Goal: Use online tool/utility: Use online tool/utility

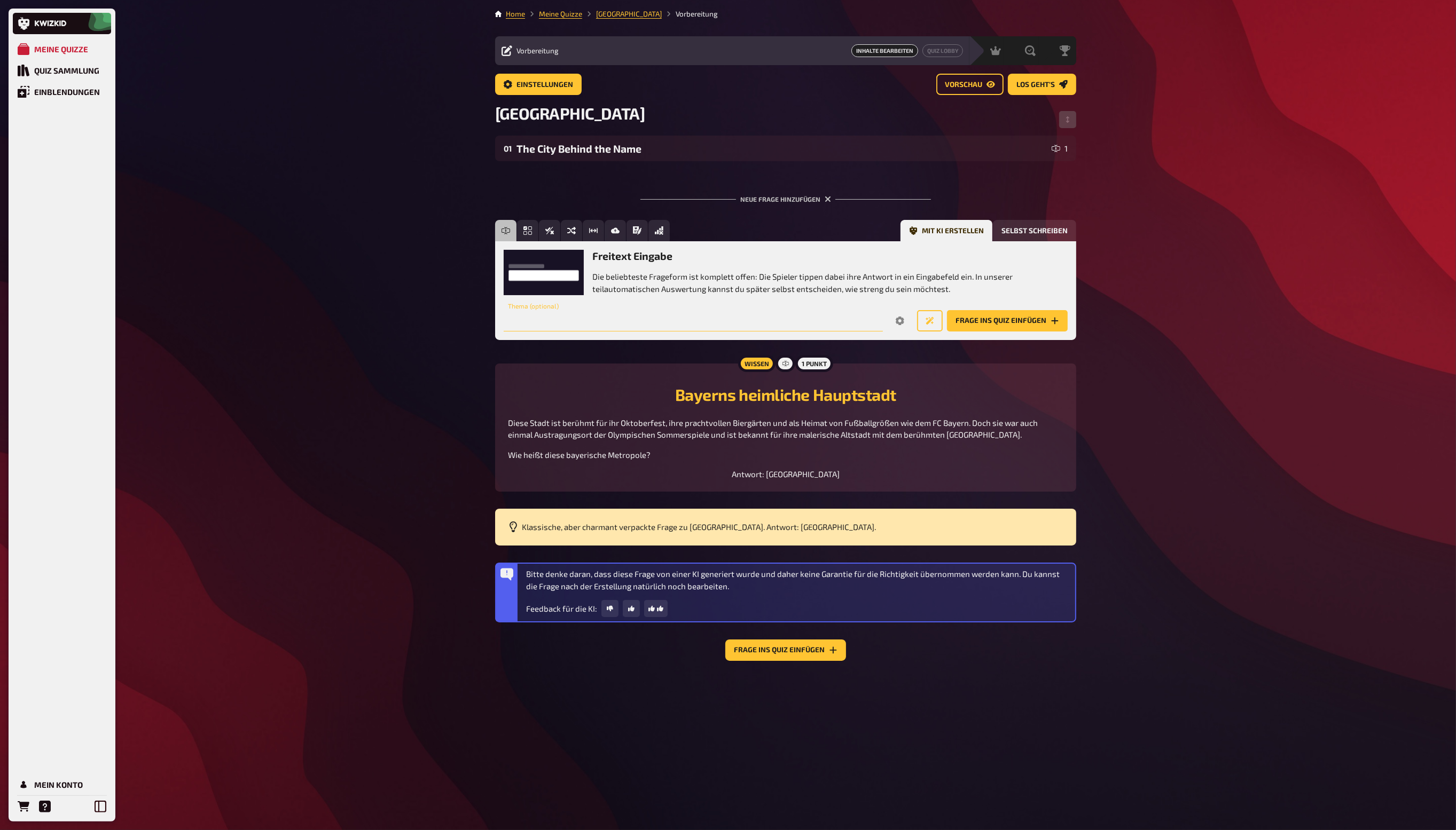
click at [760, 327] on input "text" at bounding box center [693, 321] width 379 height 22
type input "[GEOGRAPHIC_DATA]"
click at [898, 322] on icon "Options" at bounding box center [900, 321] width 8 height 8
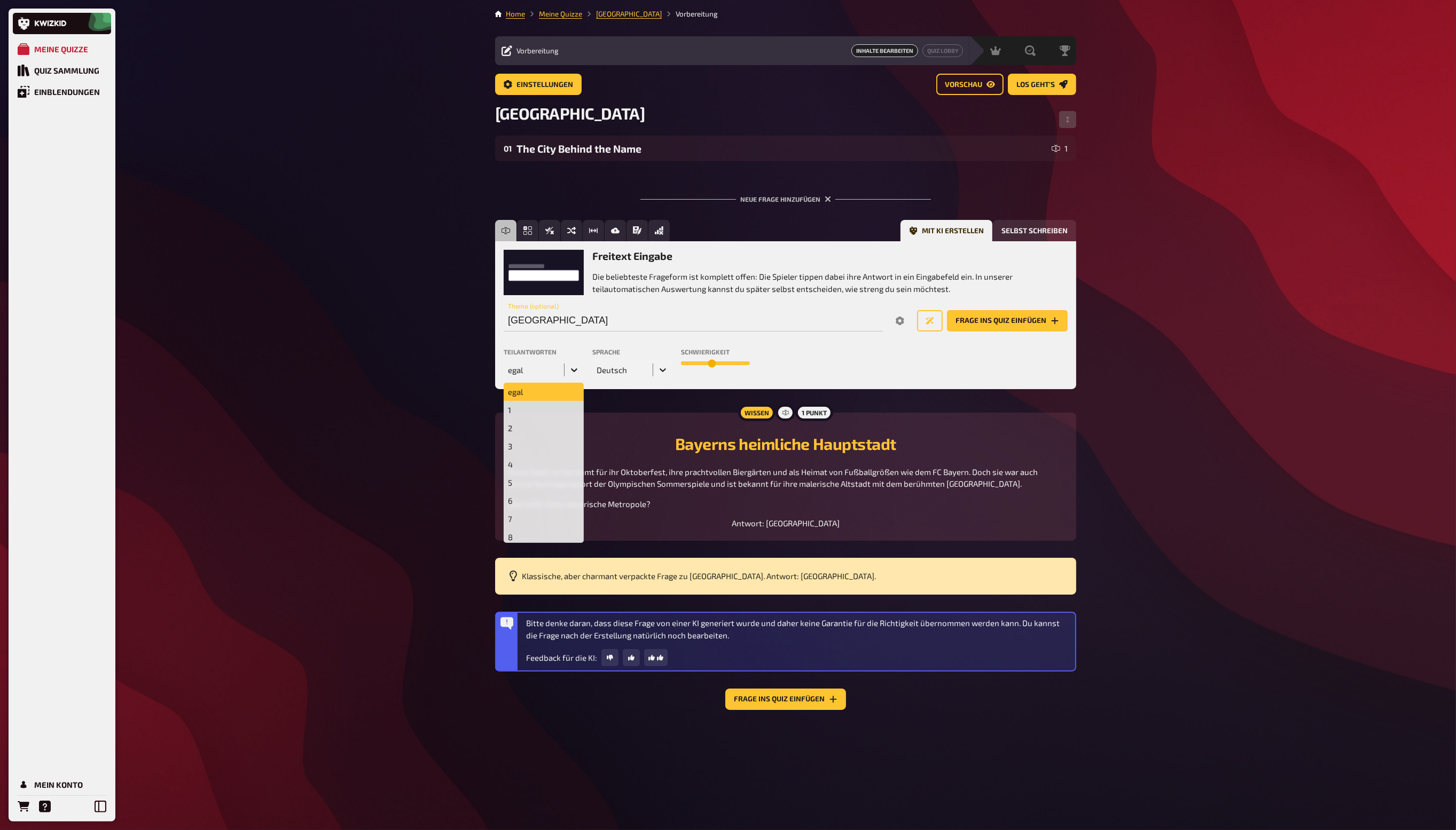
click at [570, 364] on div at bounding box center [573, 369] width 19 height 19
click at [544, 410] on div "1" at bounding box center [543, 410] width 80 height 18
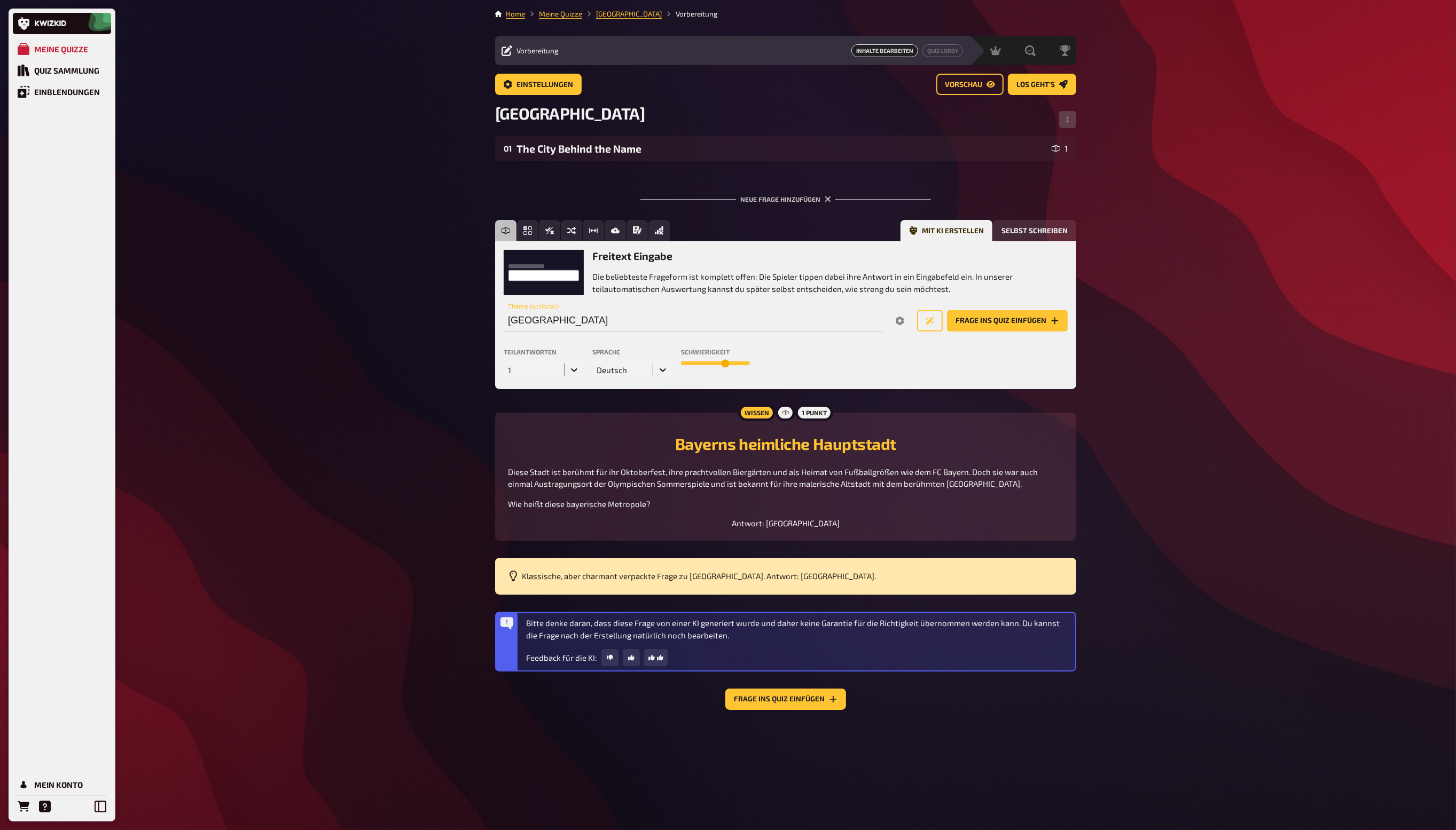
type input "7"
click at [723, 365] on input "range" at bounding box center [714, 364] width 69 height 5
click at [928, 322] on icon "Neue Frage generieren" at bounding box center [929, 321] width 8 height 8
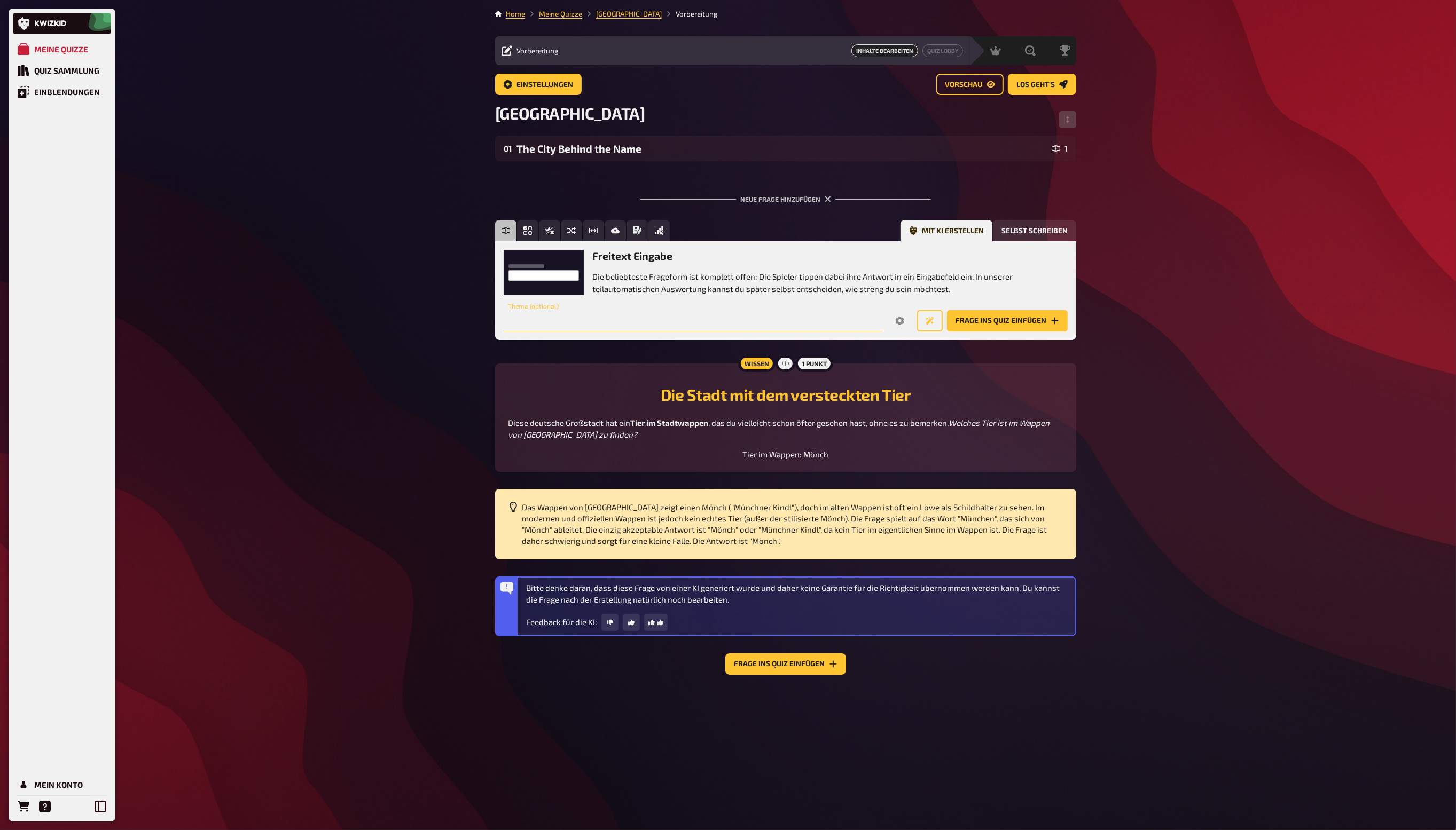
click at [668, 312] on input "text" at bounding box center [693, 321] width 379 height 22
type input "[GEOGRAPHIC_DATA]"
click at [900, 318] on icon "Options" at bounding box center [900, 321] width 8 height 8
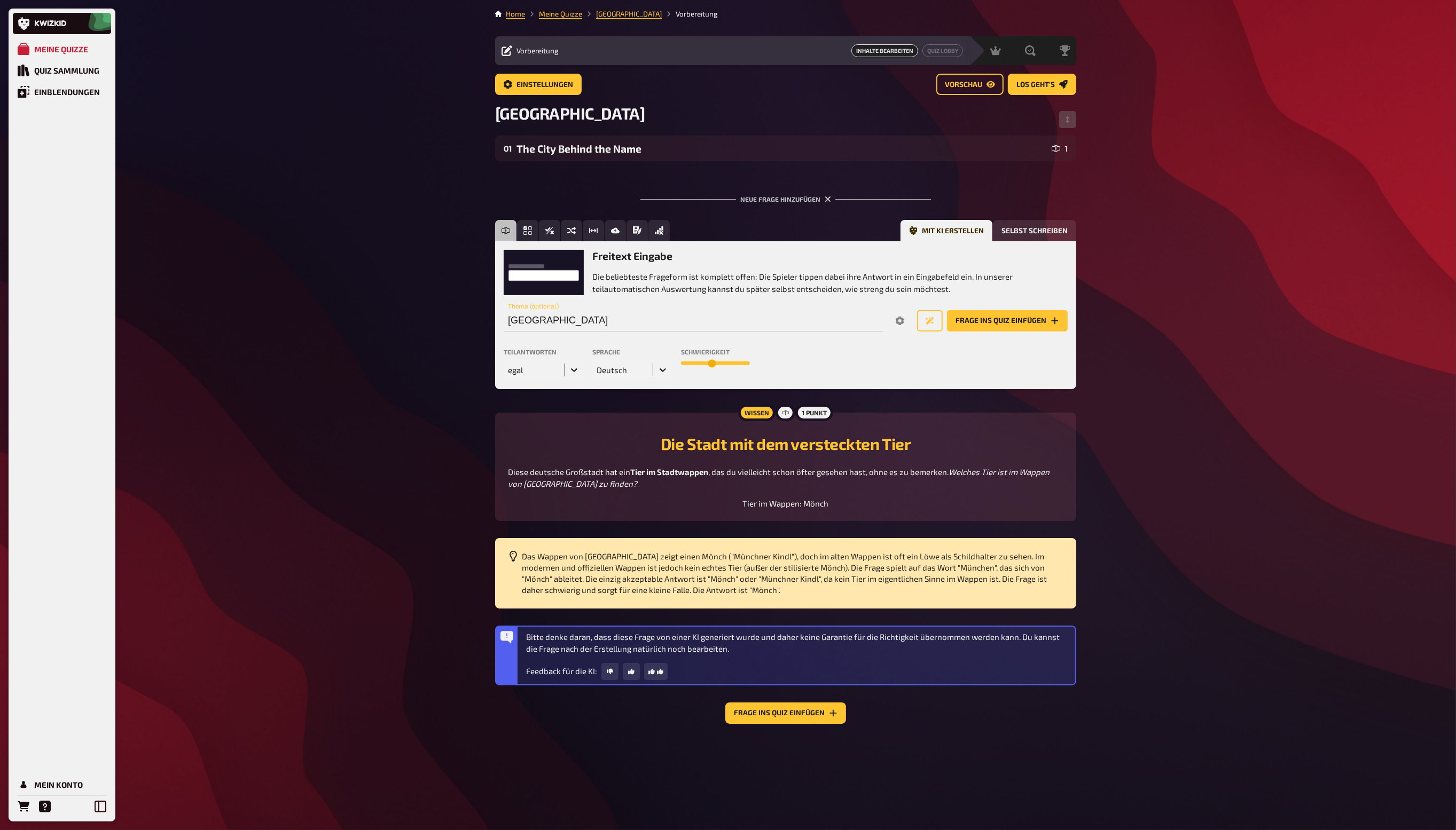
click at [579, 368] on div at bounding box center [573, 369] width 19 height 19
click at [546, 410] on div "1" at bounding box center [543, 410] width 80 height 18
type input "8"
click at [728, 363] on input "range" at bounding box center [714, 364] width 69 height 5
click at [942, 318] on button "Neue Frage generieren" at bounding box center [929, 321] width 25 height 22
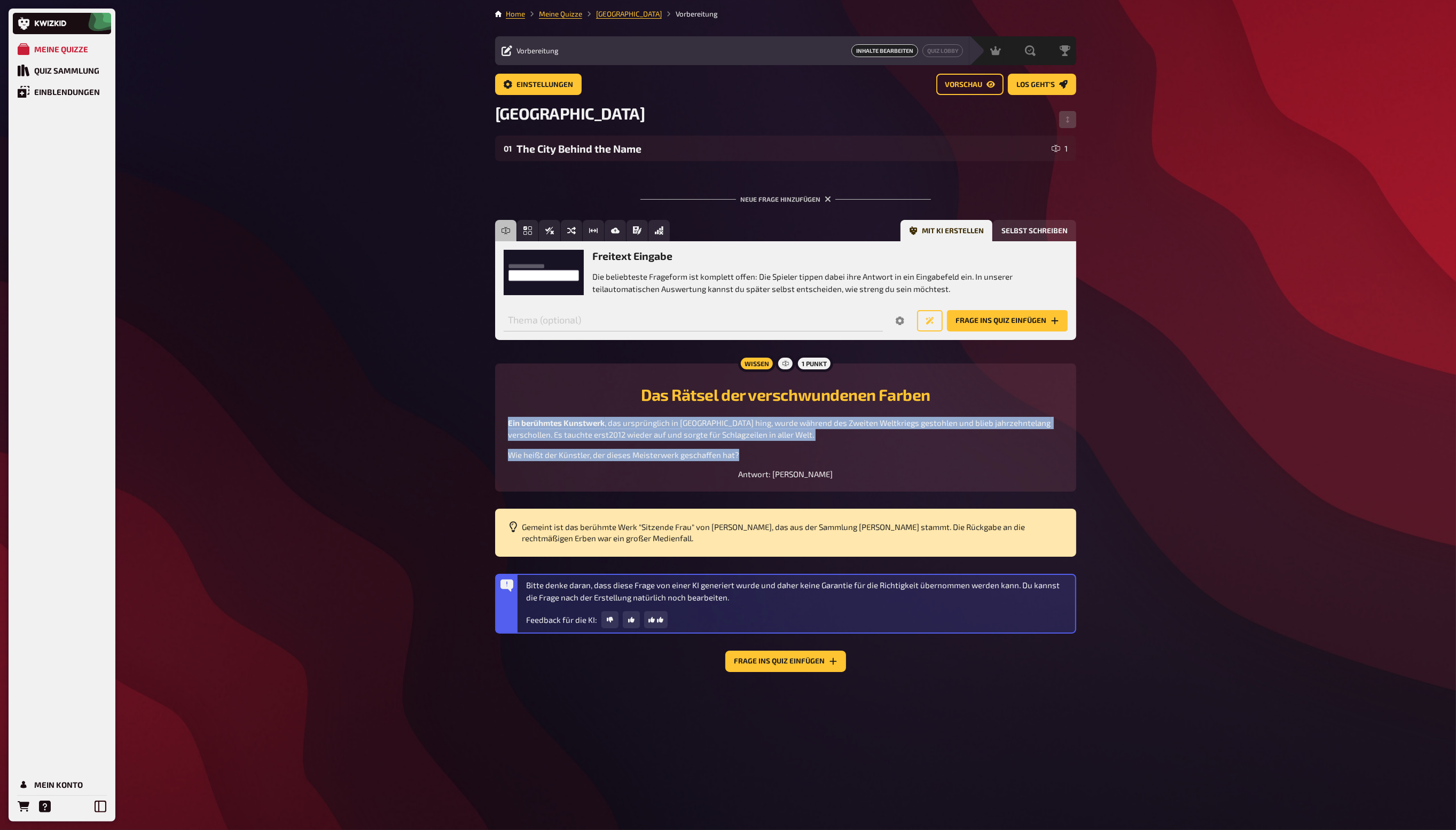
drag, startPoint x: 744, startPoint y: 456, endPoint x: 500, endPoint y: 416, distance: 247.3
click at [500, 416] on div "Wissen 1 Punkt Das Rätsel der verschwundenen Farben Ein berühmtes Kunstwerk , d…" at bounding box center [786, 428] width 581 height 129
copy div "Ein berühmtes Kunstwerk , das ursprünglich in [GEOGRAPHIC_DATA] hing, wurde wäh…"
